Goal: Information Seeking & Learning: Check status

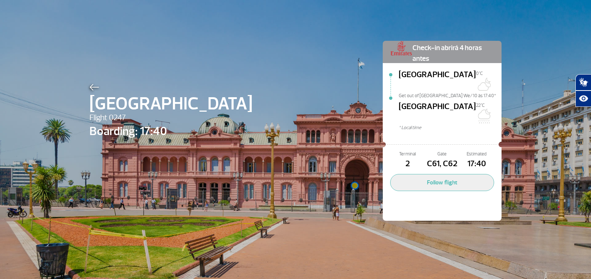
select select
drag, startPoint x: 487, startPoint y: 145, endPoint x: 410, endPoint y: 150, distance: 76.3
click at [410, 151] on div "Terminal 2 Gate C61, C62 Estimated 17:40" at bounding box center [442, 161] width 104 height 20
drag, startPoint x: 410, startPoint y: 150, endPoint x: 488, endPoint y: 144, distance: 77.4
click at [488, 158] on span "17:40" at bounding box center [477, 164] width 35 height 13
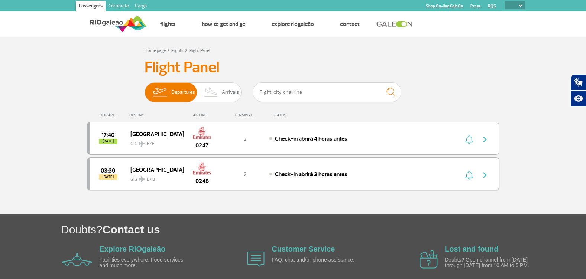
click at [320, 178] on span "Check-in abrirá 3 horas antes" at bounding box center [311, 174] width 72 height 7
click at [487, 172] on img "button" at bounding box center [484, 175] width 9 height 9
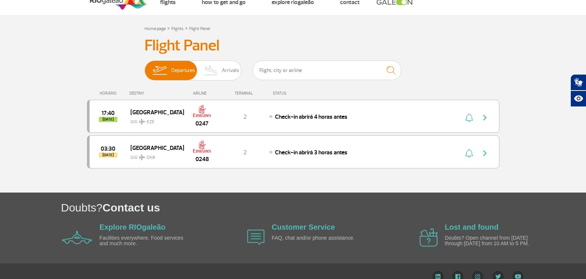
scroll to position [33, 0]
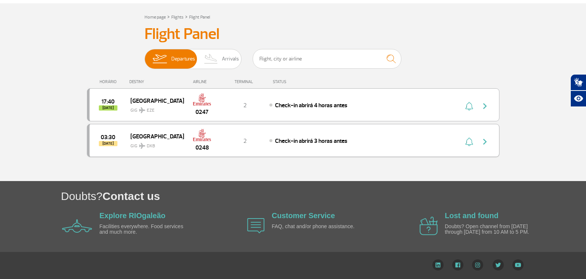
click at [318, 141] on span "Check-in abrirá 3 horas antes" at bounding box center [311, 140] width 72 height 7
click at [481, 141] on img "button" at bounding box center [484, 141] width 9 height 9
click at [483, 105] on img "button" at bounding box center [484, 106] width 9 height 9
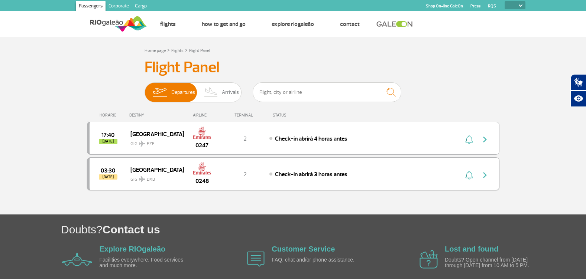
click at [491, 175] on button "button" at bounding box center [486, 174] width 17 height 12
click at [488, 176] on img "button" at bounding box center [484, 175] width 9 height 9
click at [409, 175] on div "Check-in abrirá 3 horas antes" at bounding box center [351, 174] width 164 height 8
click at [364, 177] on div "Check-in abrirá 3 horas antes" at bounding box center [351, 174] width 164 height 8
click at [352, 177] on div "Check-in abrirá 3 horas antes" at bounding box center [351, 174] width 164 height 8
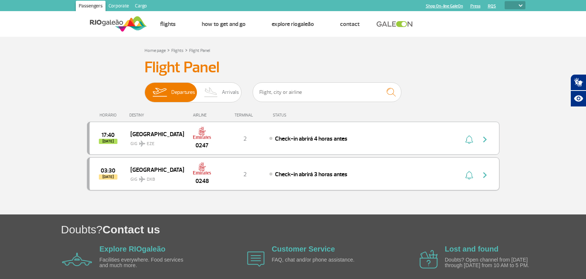
click at [352, 177] on div "Check-in abrirá 3 horas antes" at bounding box center [351, 174] width 164 height 8
click at [24, 176] on section "Home page > Flights > Flight Panel Flight Panel Departures Arrivals 17:40 [DATE…" at bounding box center [293, 126] width 586 height 178
